Goal: Transaction & Acquisition: Book appointment/travel/reservation

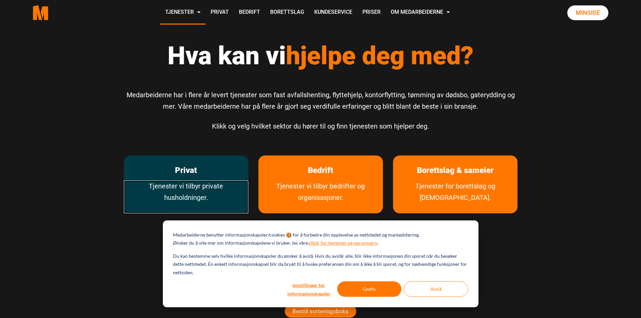
click at [205, 190] on link "Tjenester vi tilbyr private husholdninger." at bounding box center [186, 196] width 124 height 33
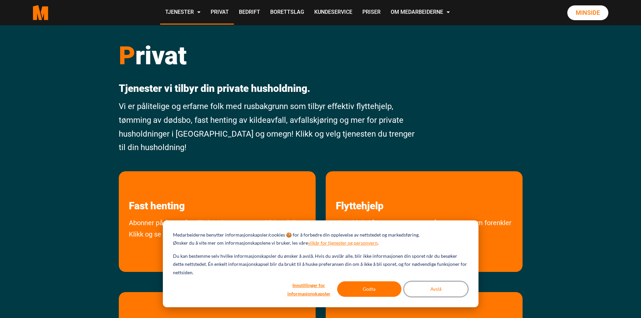
click at [432, 293] on button "Avslå" at bounding box center [436, 288] width 64 height 15
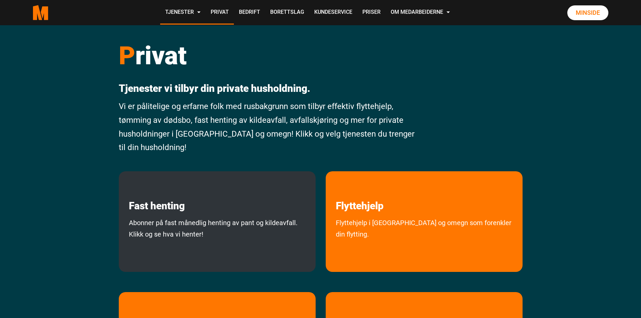
scroll to position [67, 0]
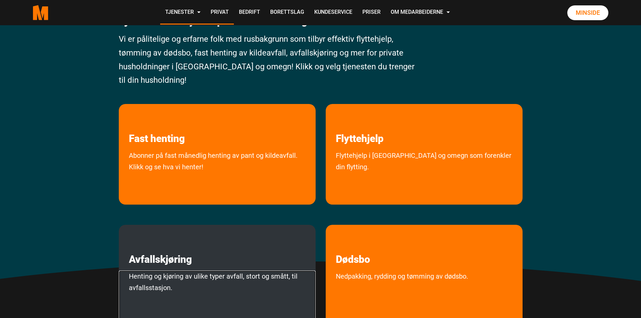
click at [235, 275] on link "Henting og kjøring av ulike typer avfall, stort og smått, til avfallsstasjon." at bounding box center [217, 295] width 197 height 51
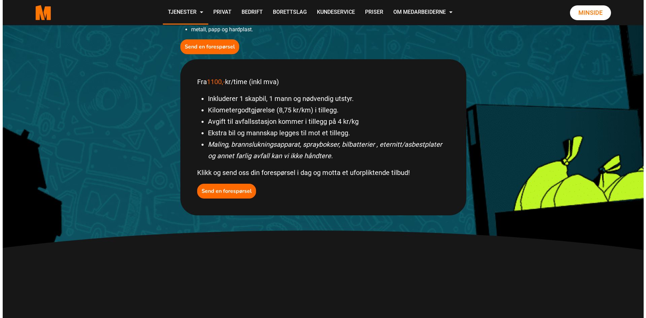
scroll to position [336, 0]
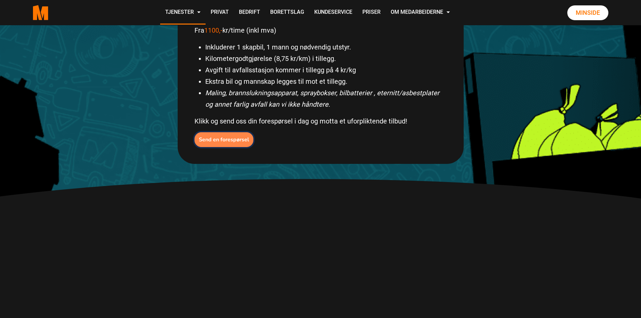
click at [228, 139] on b "Send en forespørsel" at bounding box center [224, 139] width 50 height 7
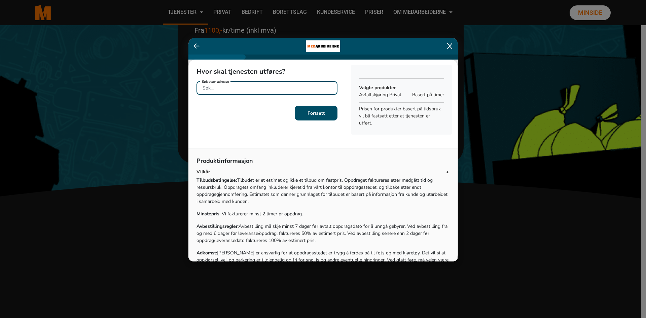
click at [301, 86] on input "Søk etter adresse" at bounding box center [266, 88] width 141 height 14
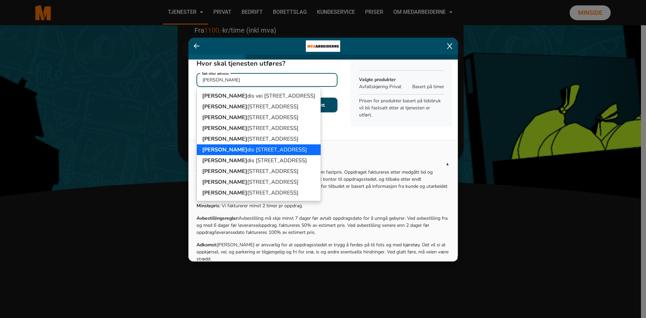
scroll to position [0, 0]
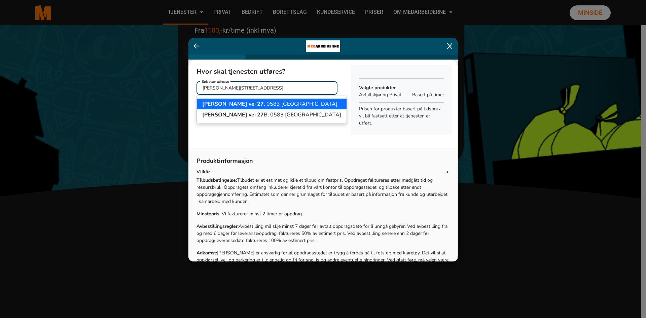
click at [267, 104] on ngb-highlight "[PERSON_NAME][STREET_ADDRESS]" at bounding box center [269, 103] width 135 height 7
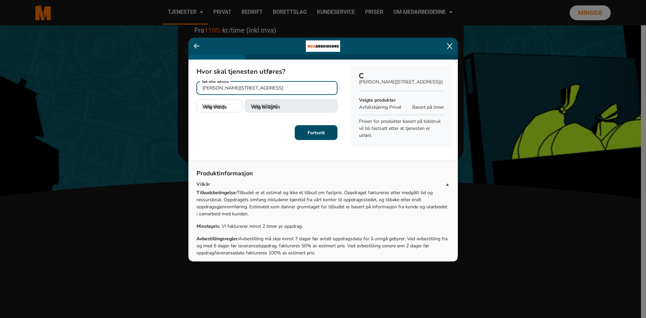
type input "[PERSON_NAME][STREET_ADDRESS]"
click at [235, 106] on select "Velg etasje 1. etasje 2. etasje" at bounding box center [219, 106] width 46 height 14
select select "01"
click at [196, 99] on select "Velg etasje 1. etasje 2. etasje" at bounding box center [219, 106] width 46 height 14
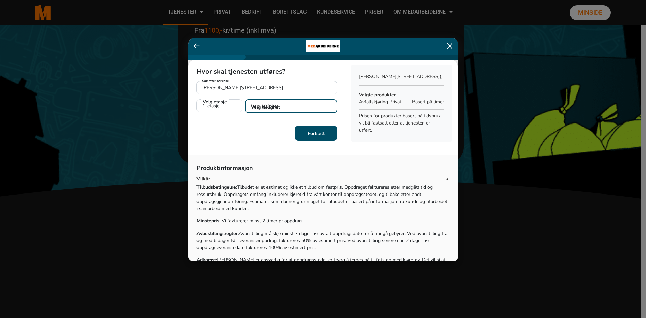
click at [306, 104] on select "Velg leilighet 1. dør fra venstre (H0101)" at bounding box center [291, 106] width 92 height 14
select select "H0101"
click at [245, 99] on select "Velg leilighet 1. dør fra venstre (H0101)" at bounding box center [291, 106] width 92 height 14
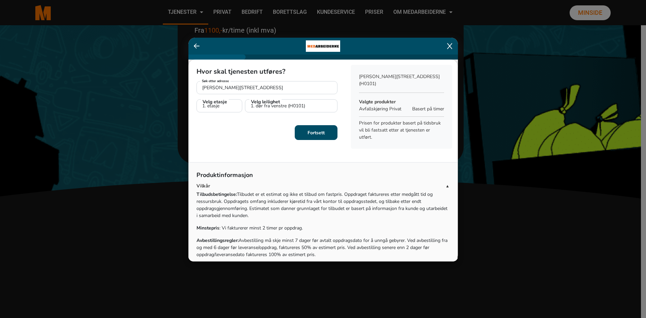
click at [321, 134] on b "Fortsett" at bounding box center [315, 132] width 17 height 6
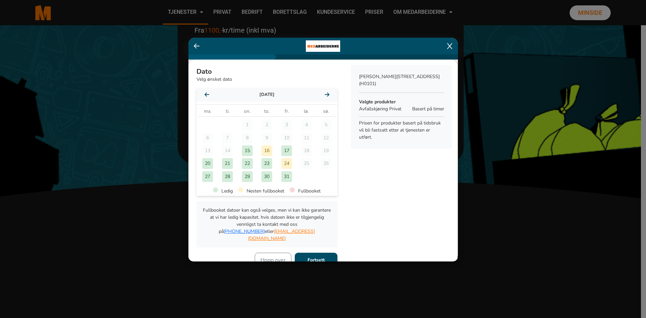
click at [325, 94] on icon at bounding box center [327, 94] width 5 height 5
click at [248, 135] on div "5" at bounding box center [247, 137] width 11 height 11
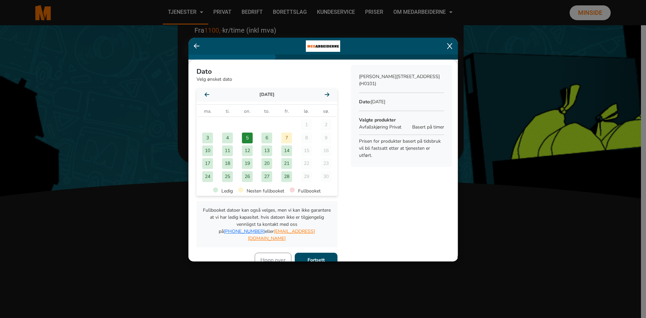
click at [317, 257] on b "Fortsett" at bounding box center [315, 260] width 17 height 6
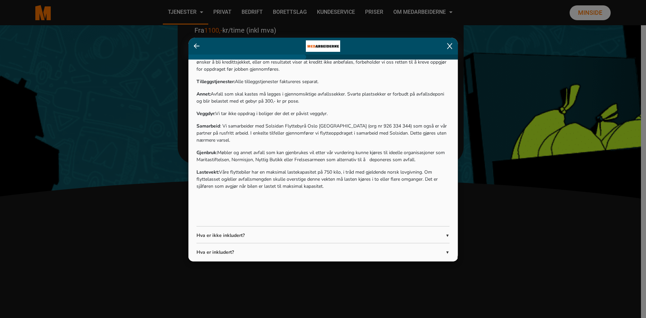
scroll to position [281, 0]
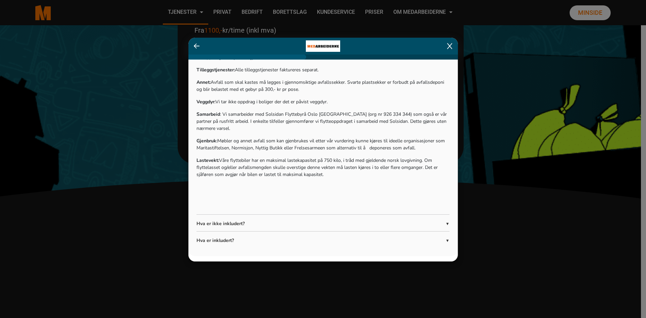
click at [305, 225] on p "Hva er ikke inkludert?" at bounding box center [320, 223] width 249 height 7
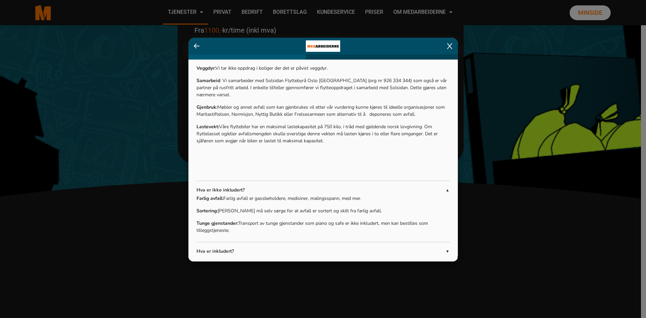
scroll to position [325, 0]
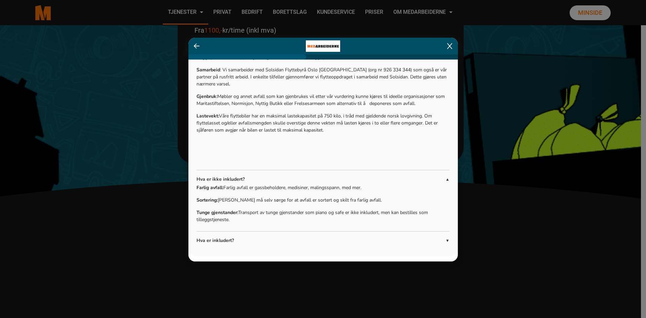
click at [315, 240] on p "Hva er inkludert?" at bounding box center [320, 240] width 249 height 7
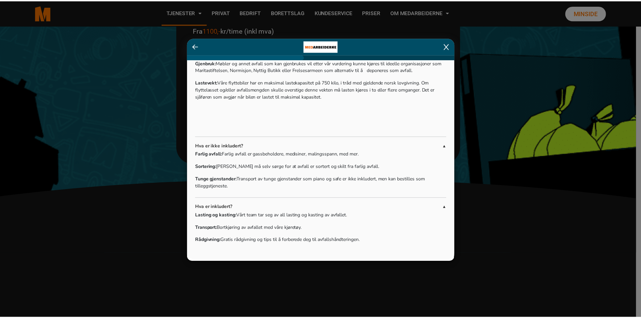
scroll to position [363, 0]
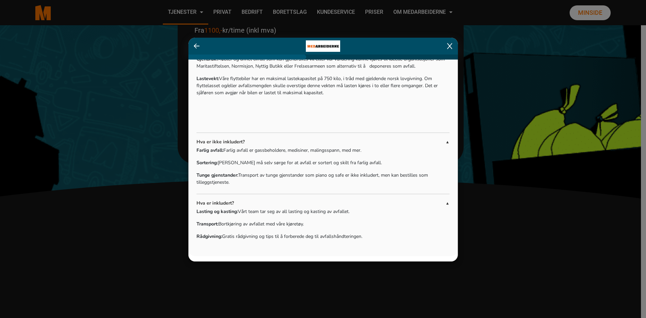
click at [451, 46] on icon at bounding box center [449, 46] width 5 height 7
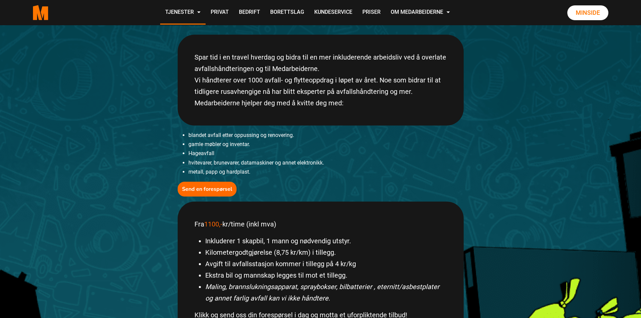
scroll to position [135, 0]
